Goal: Information Seeking & Learning: Learn about a topic

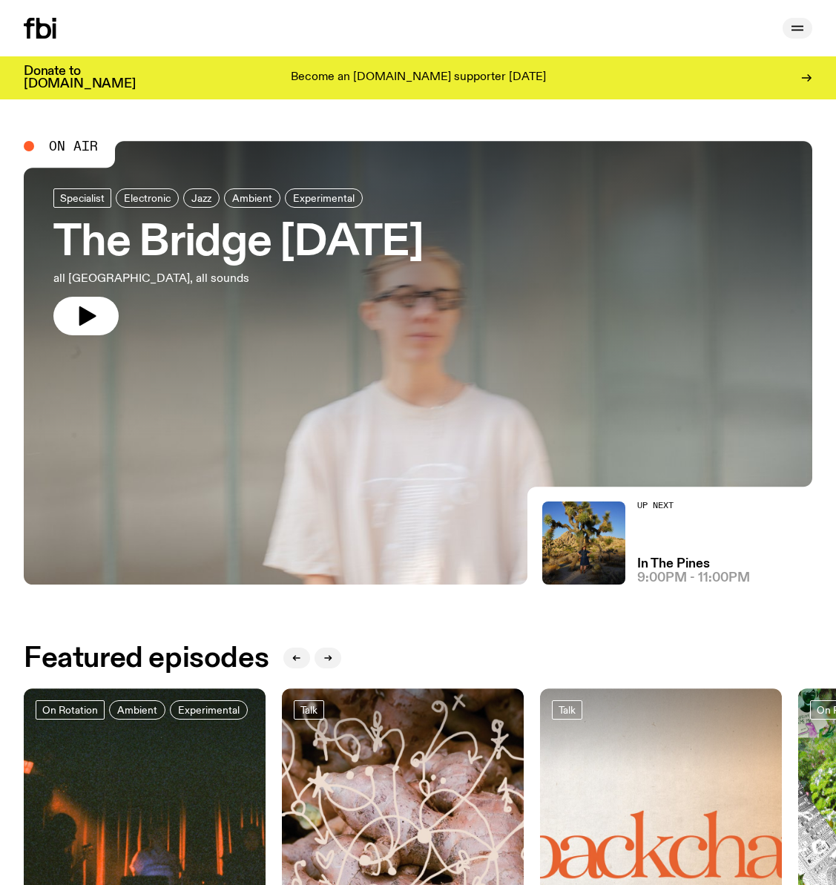
click at [797, 30] on icon "button" at bounding box center [798, 30] width 12 height 0
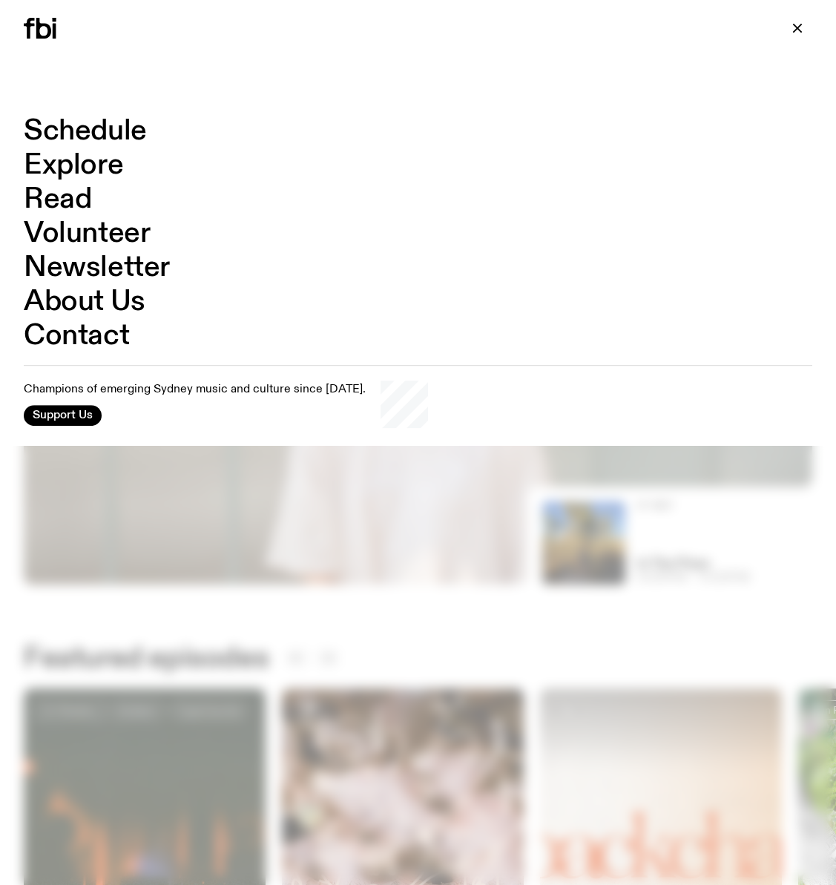
click at [95, 134] on link "Schedule" at bounding box center [85, 131] width 123 height 28
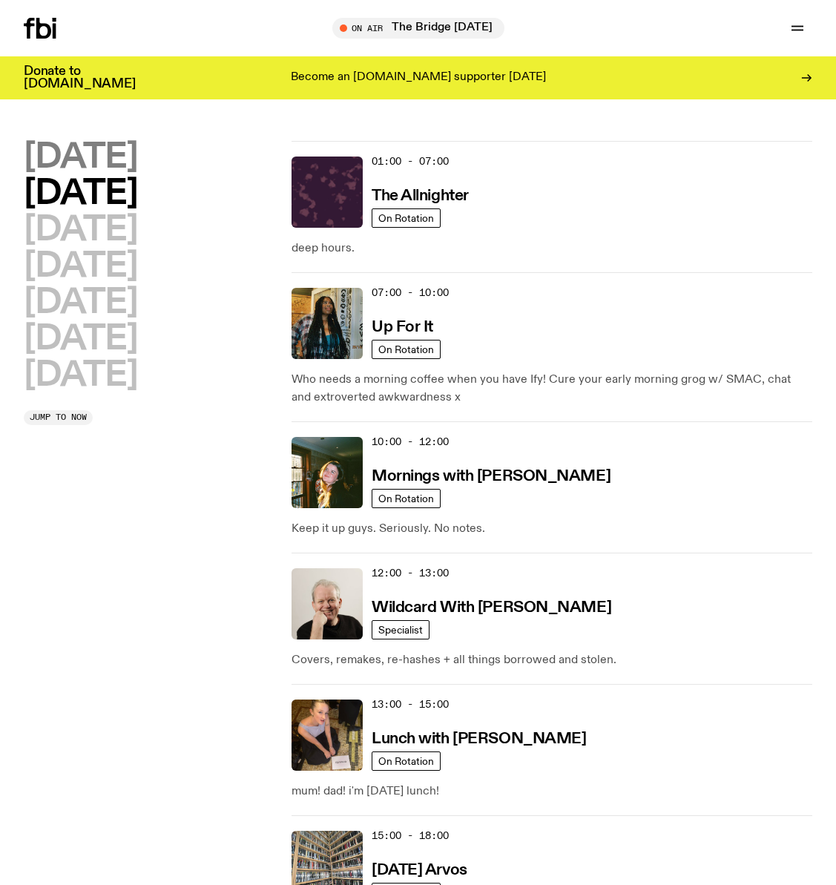
click at [93, 157] on h2 "Monday" at bounding box center [81, 157] width 114 height 33
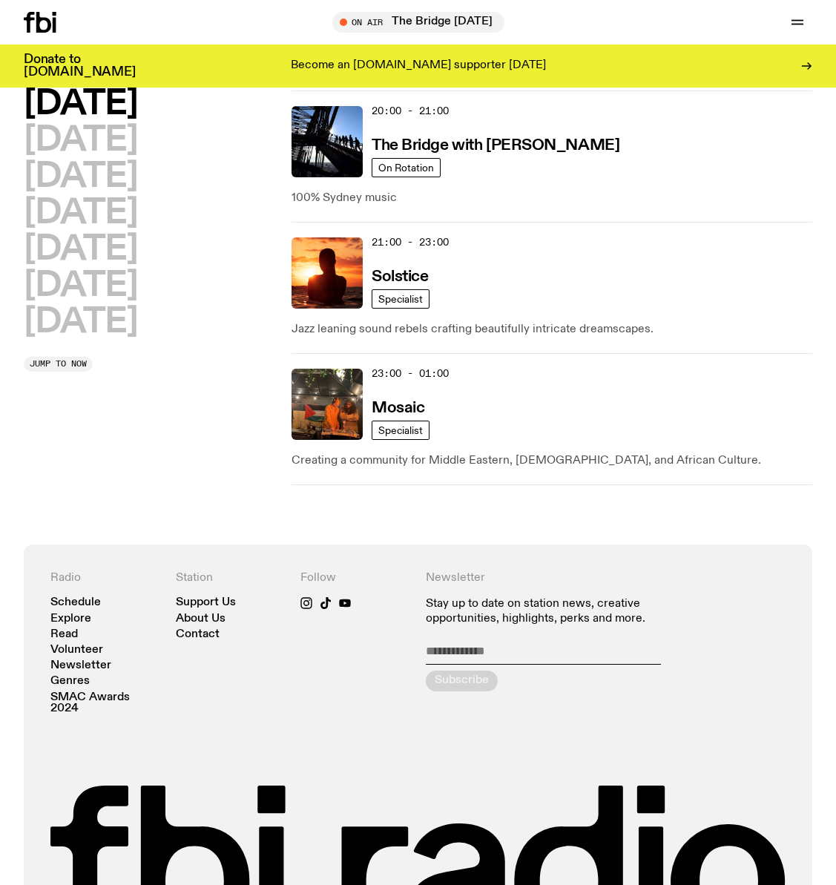
scroll to position [1006, 0]
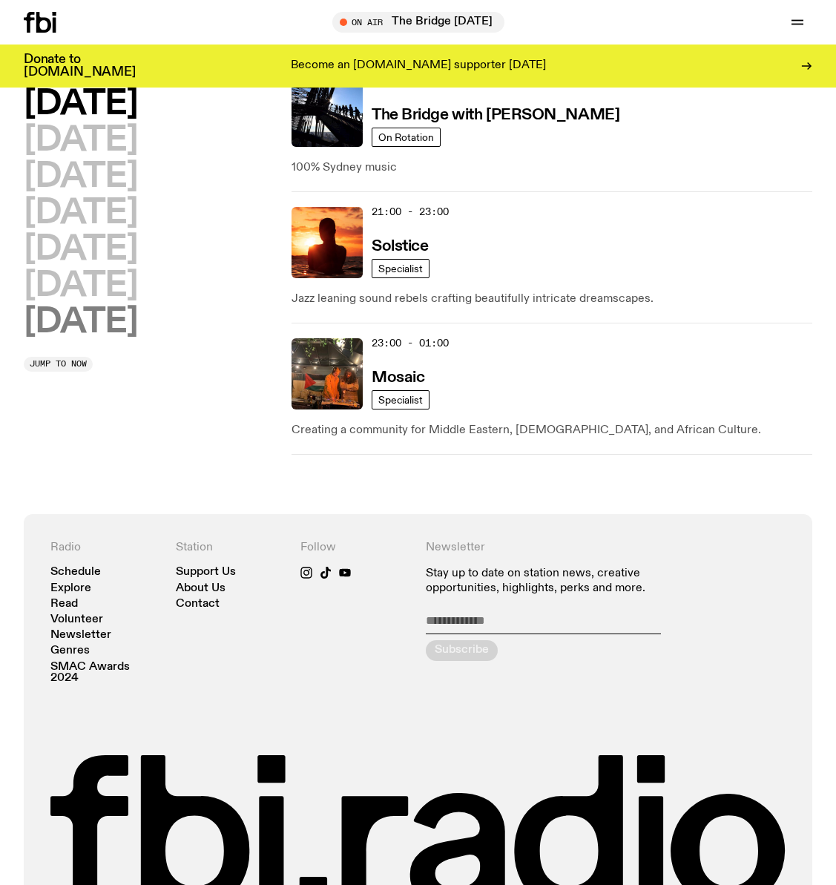
click at [79, 323] on h2 "Sunday" at bounding box center [81, 322] width 114 height 33
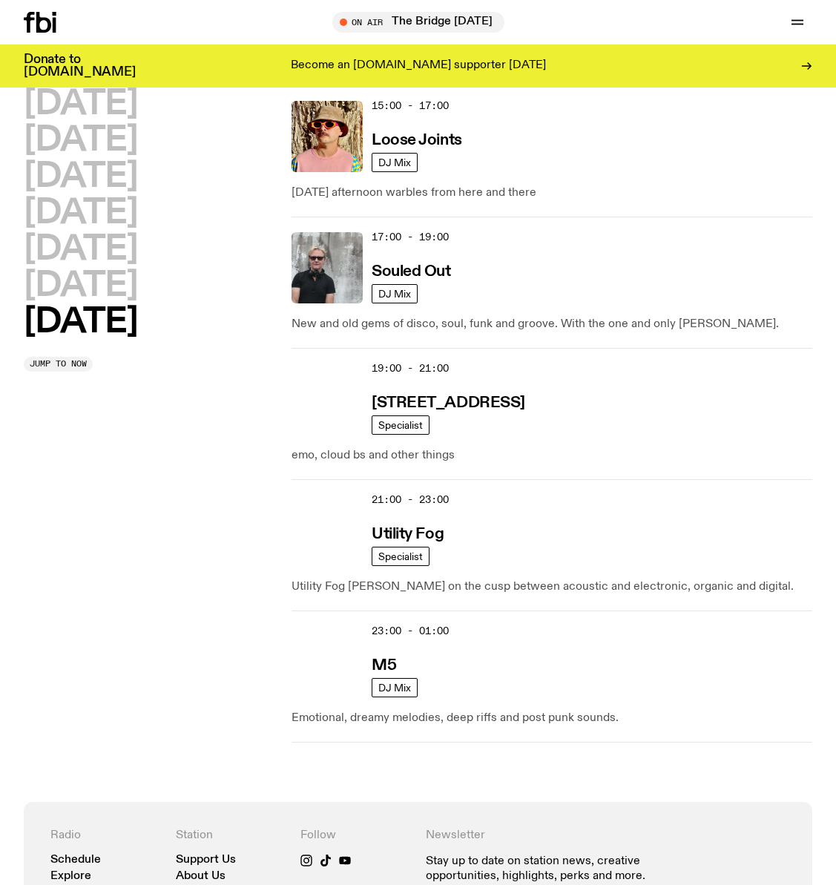
scroll to position [1154, 0]
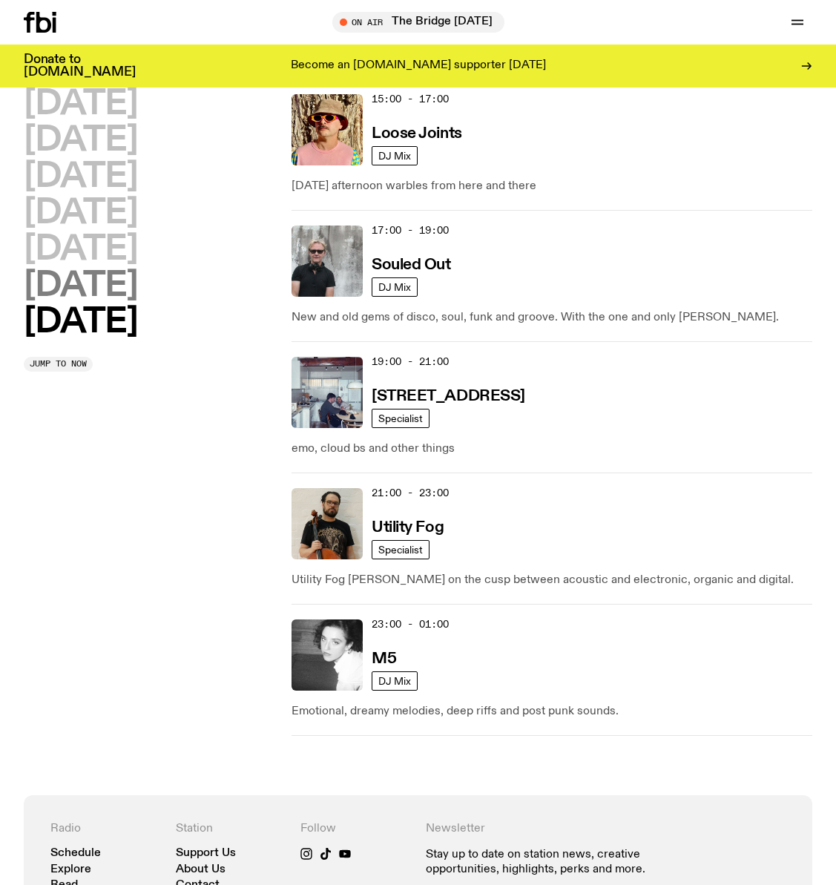
click at [137, 288] on h2 "Saturday" at bounding box center [81, 285] width 114 height 33
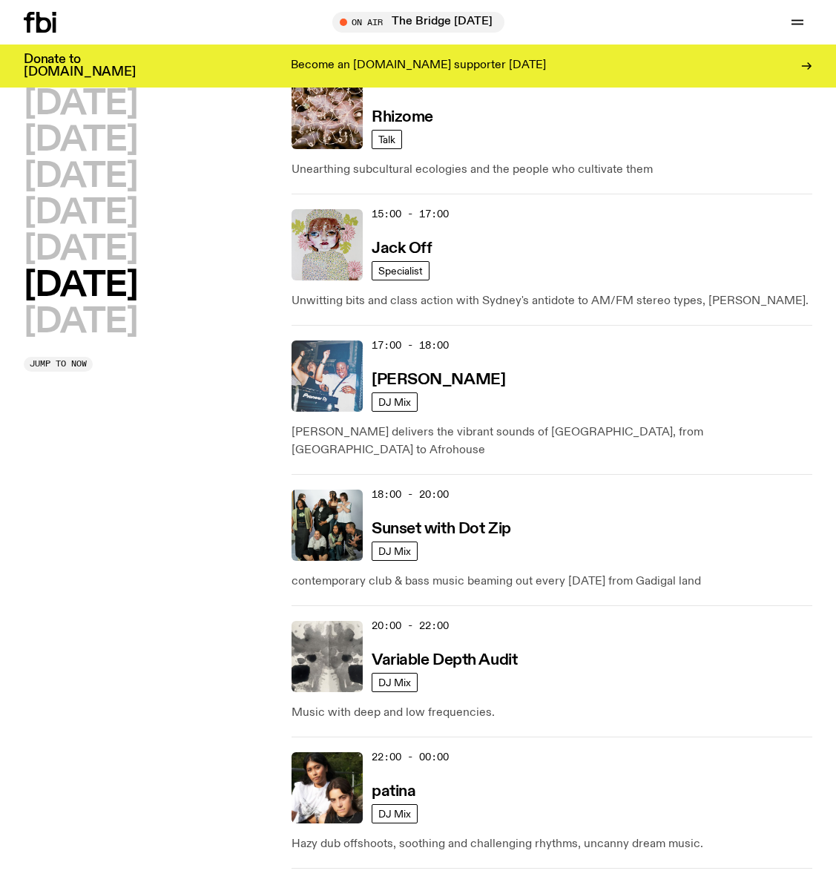
scroll to position [932, 0]
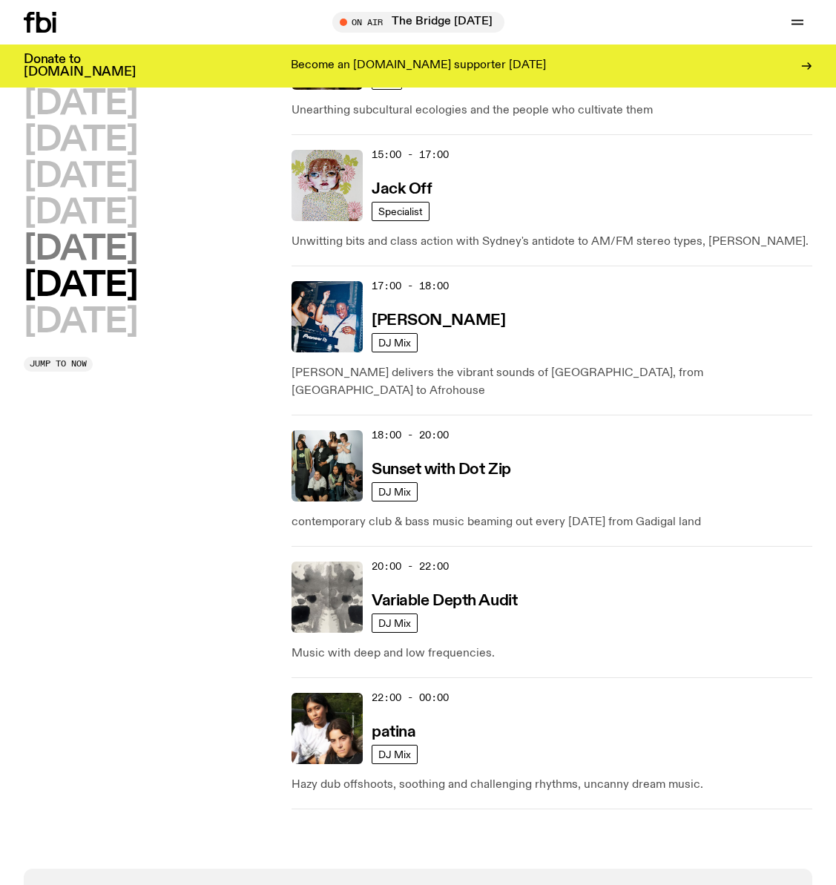
click at [99, 258] on h2 "Friday" at bounding box center [81, 249] width 114 height 33
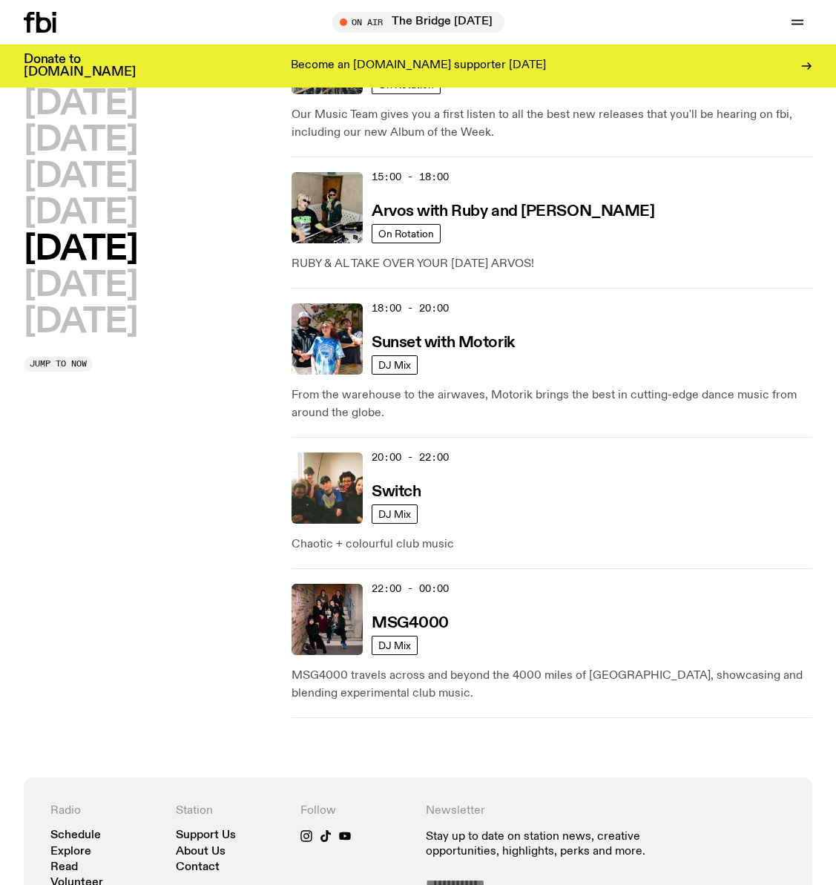
scroll to position [783, 0]
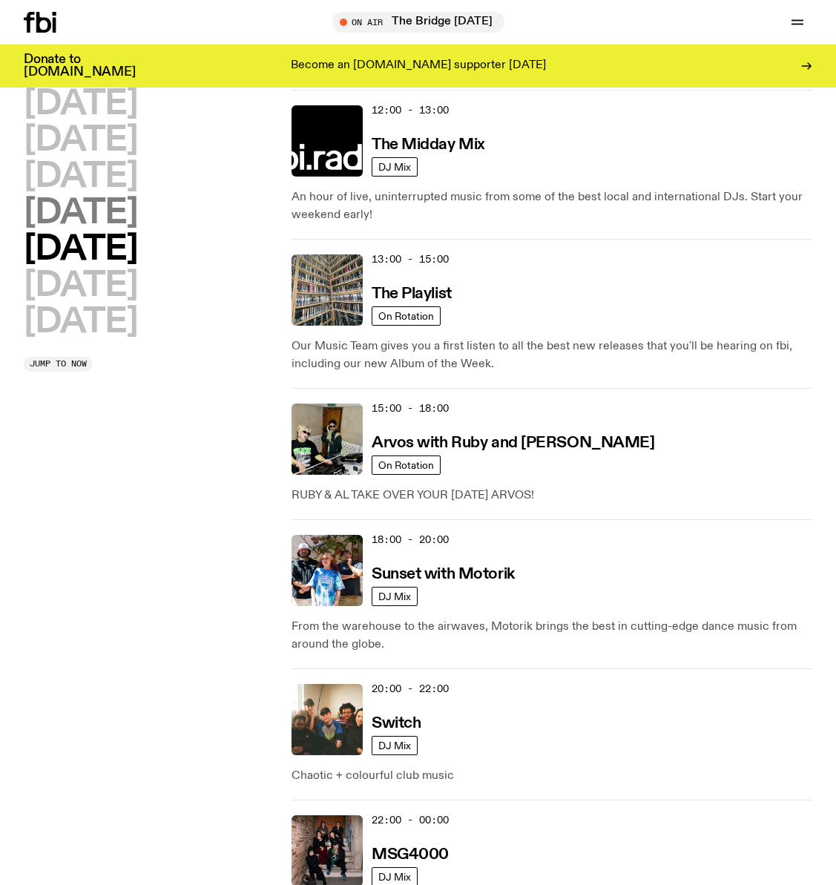
click at [125, 212] on h2 "Thursday" at bounding box center [81, 213] width 114 height 33
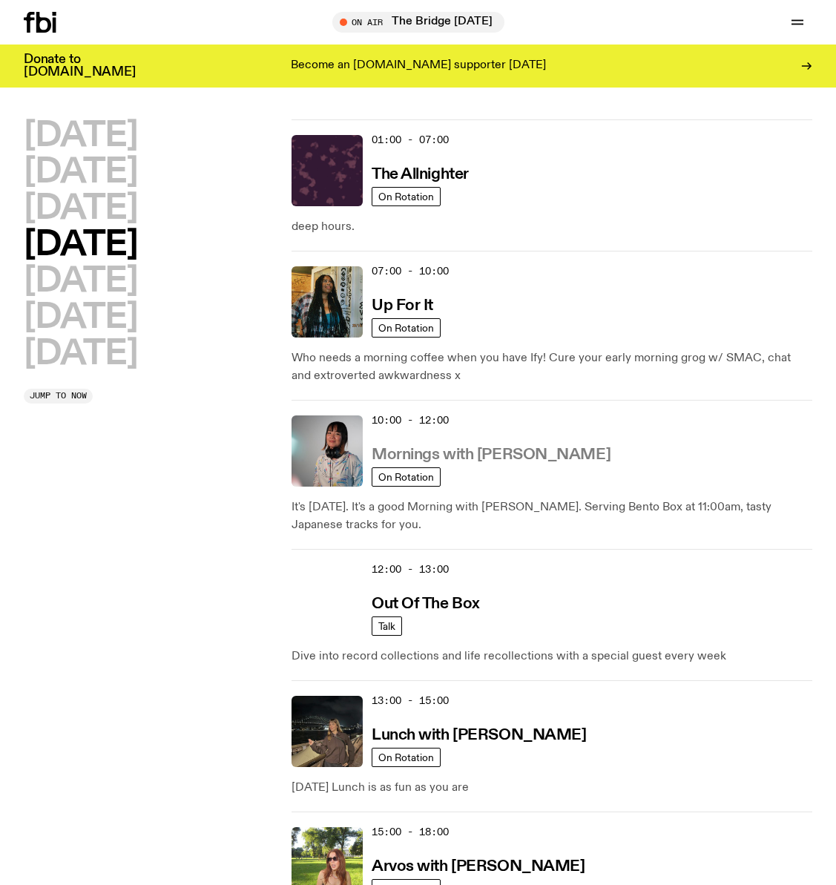
scroll to position [0, 0]
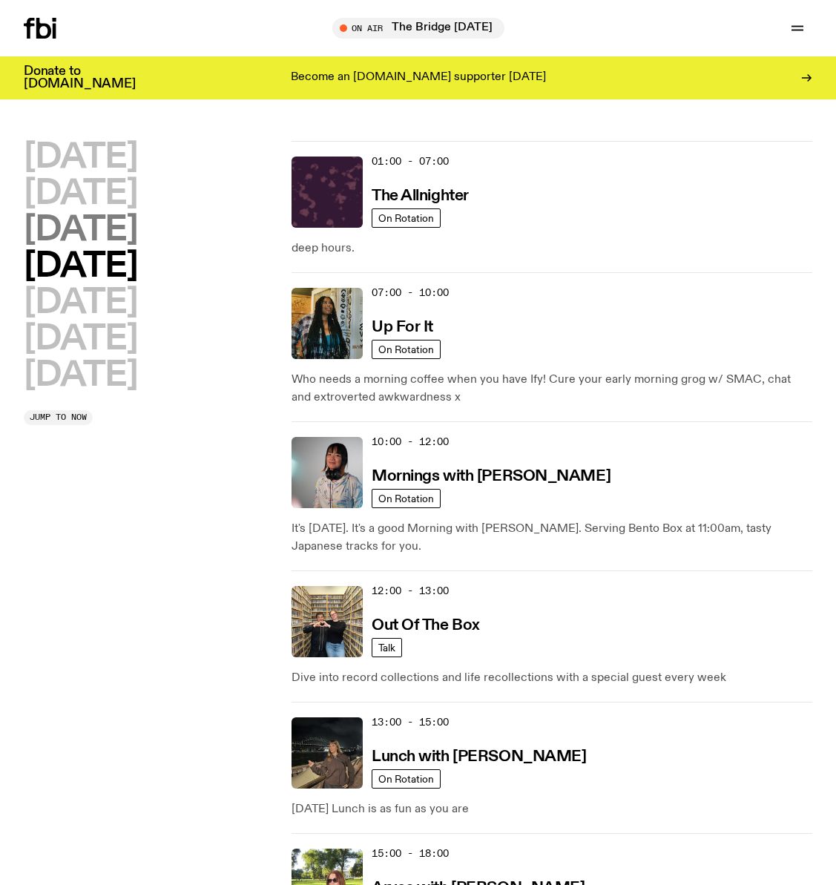
click at [101, 224] on h2 "Wednesday" at bounding box center [81, 230] width 114 height 33
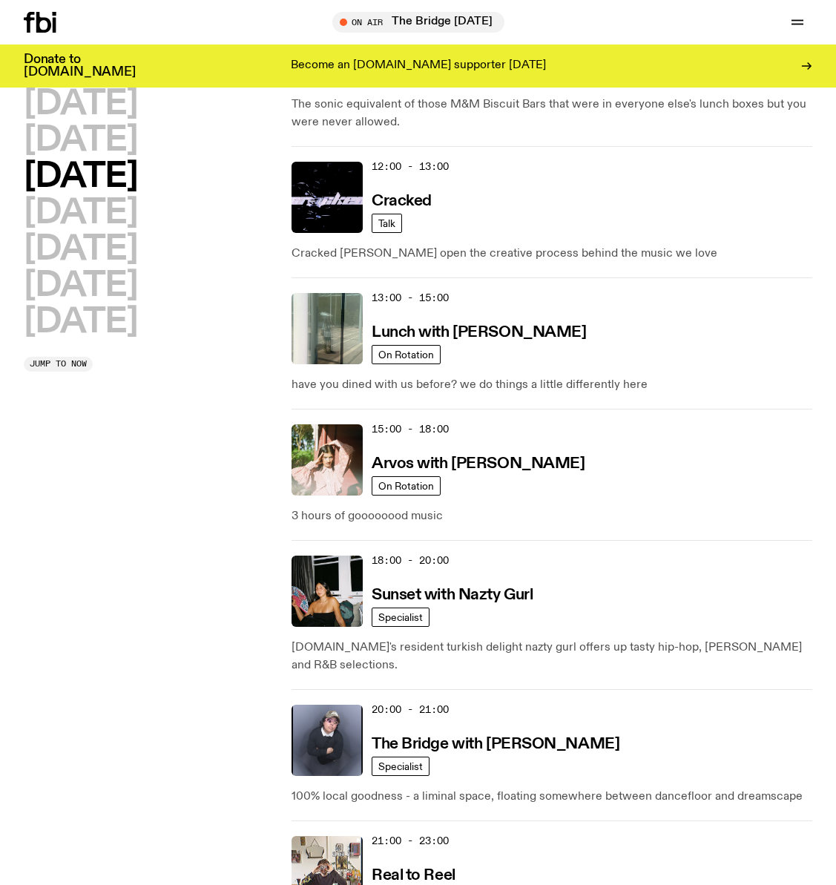
scroll to position [783, 0]
